Goal: Find specific page/section: Find specific page/section

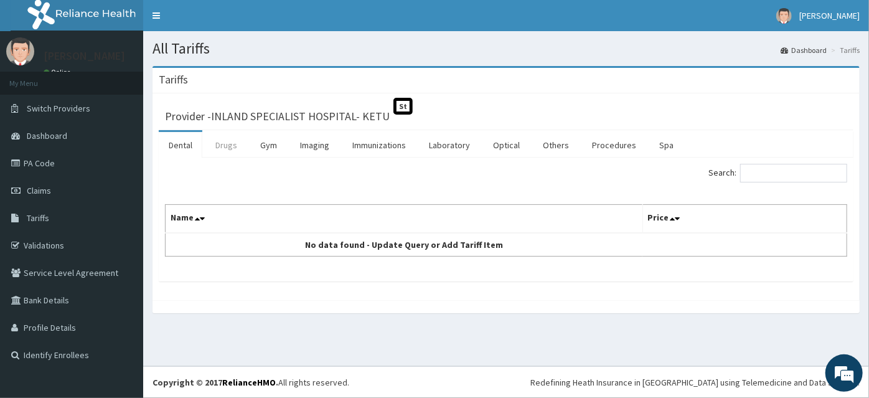
click at [224, 139] on link "Drugs" at bounding box center [226, 145] width 42 height 26
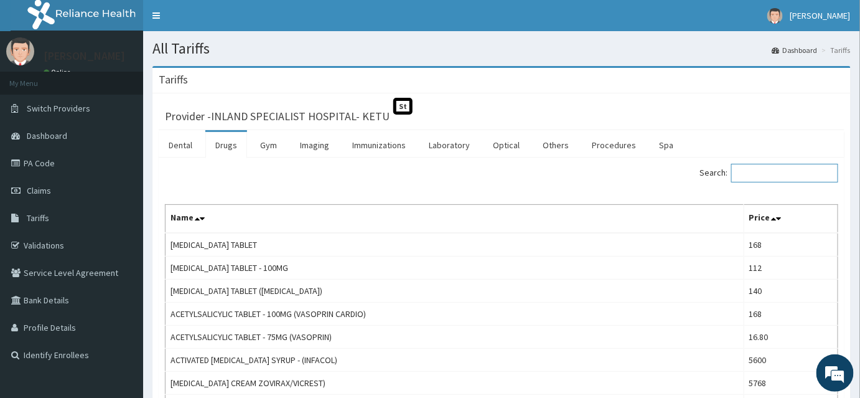
click at [799, 174] on input "Search:" at bounding box center [784, 173] width 107 height 19
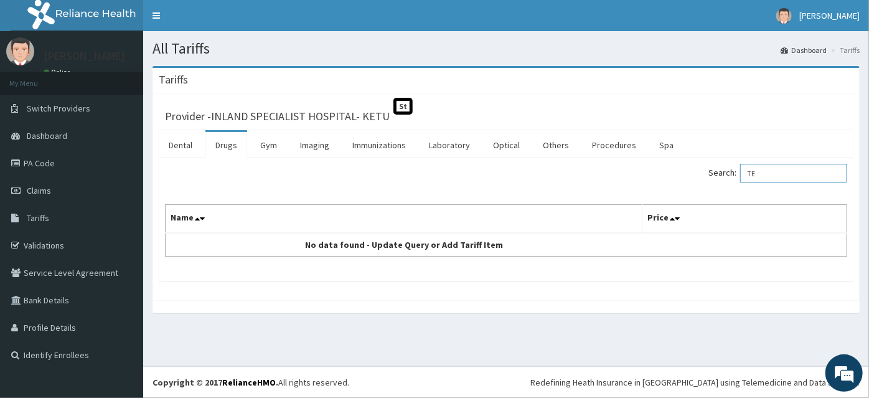
type input "T"
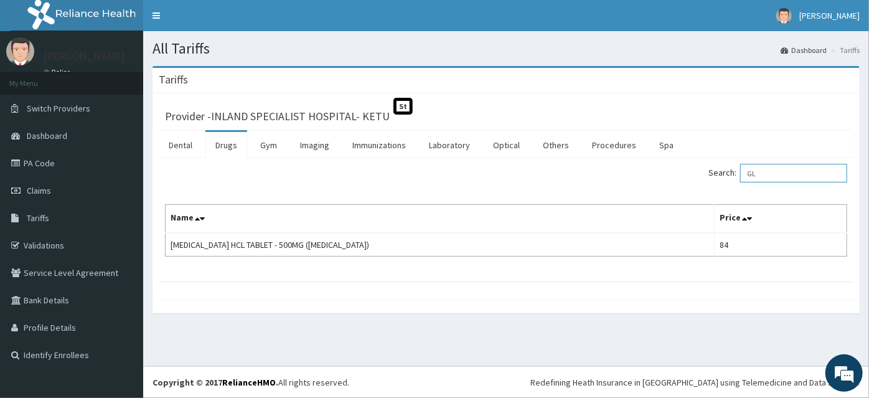
type input "G"
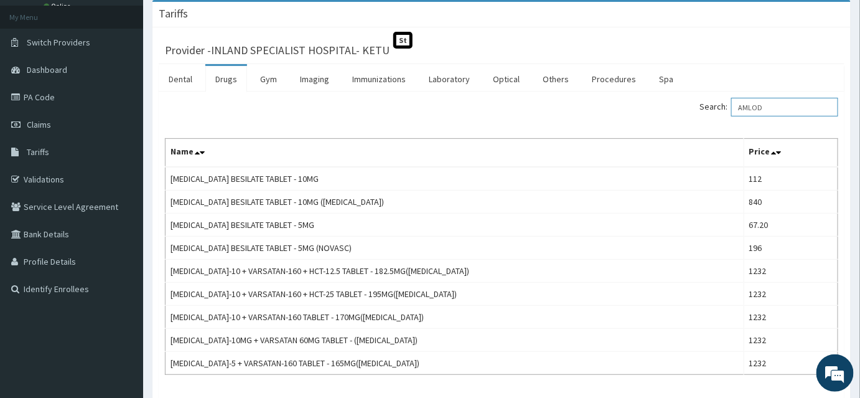
scroll to position [59, 0]
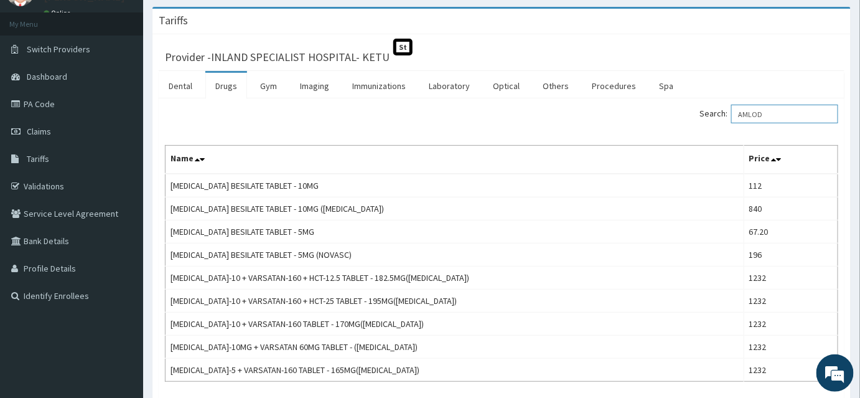
type input "AMLOD"
click at [40, 156] on span "Tariffs" at bounding box center [38, 158] width 22 height 11
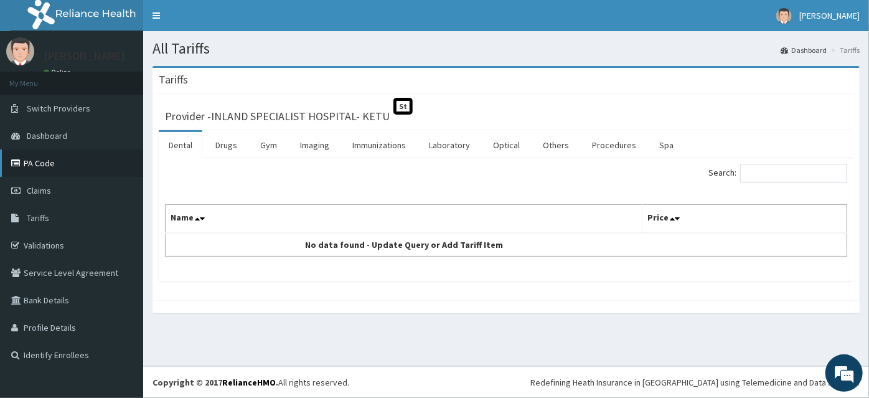
click at [47, 168] on link "PA Code" at bounding box center [71, 162] width 143 height 27
